Goal: Task Accomplishment & Management: Use online tool/utility

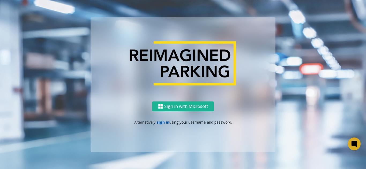
click at [162, 124] on link "sign in" at bounding box center [162, 122] width 13 height 5
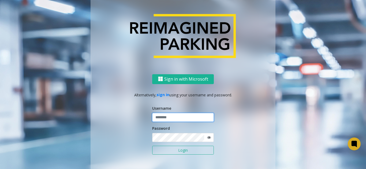
click at [167, 119] on input "text" at bounding box center [183, 117] width 62 height 9
type input "*******"
click at [166, 154] on button "Login" at bounding box center [183, 150] width 62 height 9
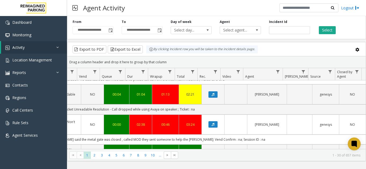
scroll to position [753, 197]
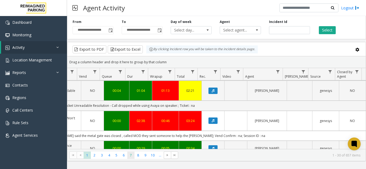
click at [130, 158] on span "7" at bounding box center [130, 155] width 7 height 7
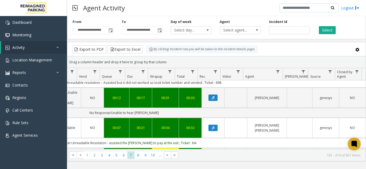
scroll to position [241, 197]
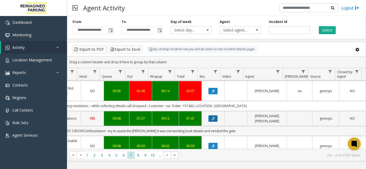
click at [211, 117] on icon "Data table" at bounding box center [212, 118] width 3 height 3
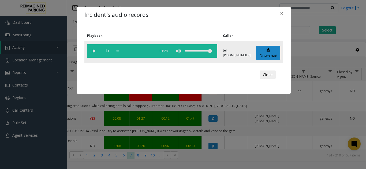
click at [93, 50] on vg-play-pause at bounding box center [93, 50] width 13 height 13
click at [93, 52] on vg-play-pause at bounding box center [93, 50] width 13 height 13
click at [282, 12] on span "×" at bounding box center [281, 13] width 3 height 7
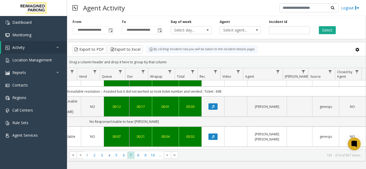
scroll to position [375, 197]
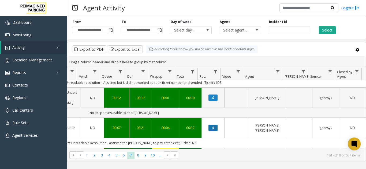
click at [211, 127] on icon "Data table" at bounding box center [212, 128] width 3 height 3
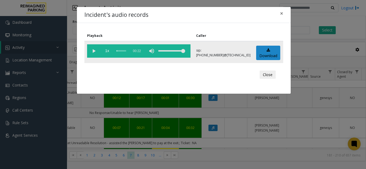
click at [92, 53] on vg-play-pause at bounding box center [93, 50] width 13 height 13
click at [280, 14] on span "×" at bounding box center [281, 13] width 3 height 7
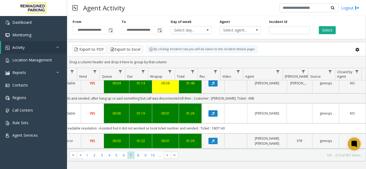
scroll to position [455, 197]
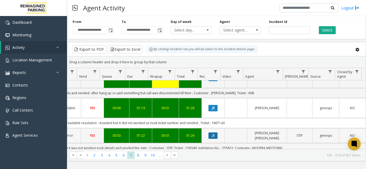
click at [210, 133] on button "Data table" at bounding box center [212, 136] width 9 height 6
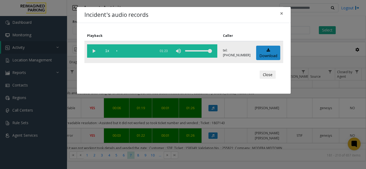
click at [92, 52] on vg-play-pause at bounding box center [93, 50] width 13 height 13
drag, startPoint x: 312, startPoint y: 7, endPoint x: 291, endPoint y: 13, distance: 21.5
click at [304, 18] on div "Incident's audio records × Playback Caller 1x 01:23 tel:[PHONE_NUMBER] Download…" at bounding box center [183, 84] width 366 height 169
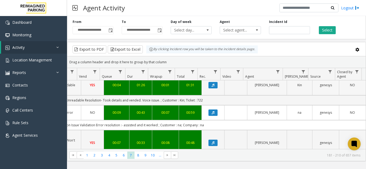
scroll to position [615, 197]
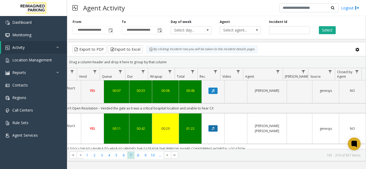
click at [208, 126] on button "Data table" at bounding box center [212, 129] width 9 height 6
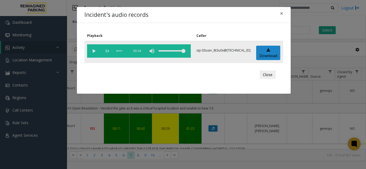
click at [93, 55] on vg-play-pause at bounding box center [93, 50] width 13 height 13
